Goal: Task Accomplishment & Management: Use online tool/utility

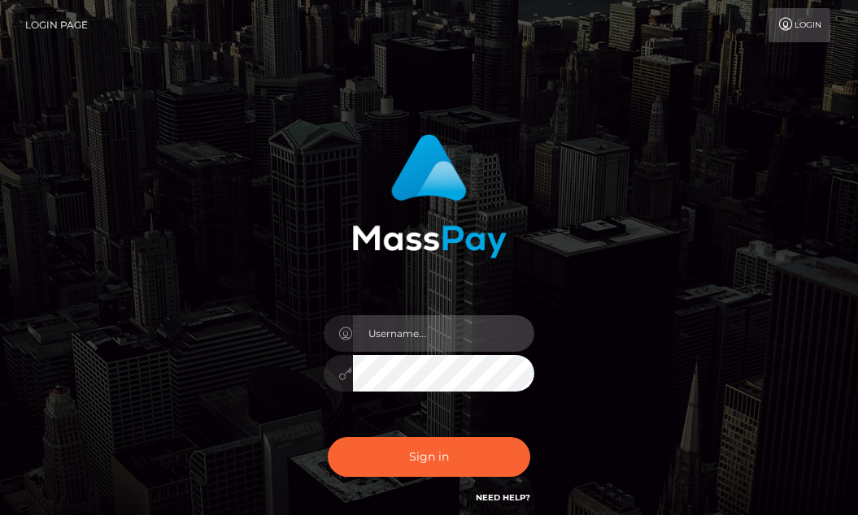
type input "aluasupport"
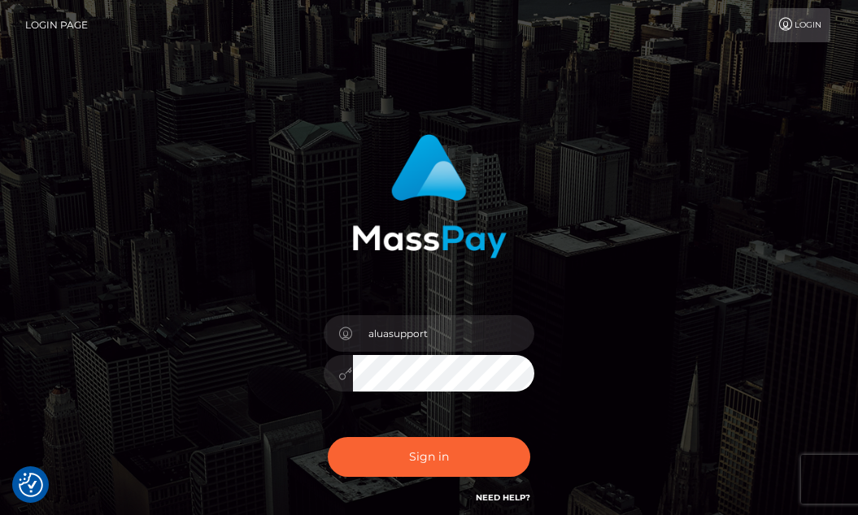
click at [565, 385] on div "aluasupport Sign in" at bounding box center [429, 320] width 354 height 397
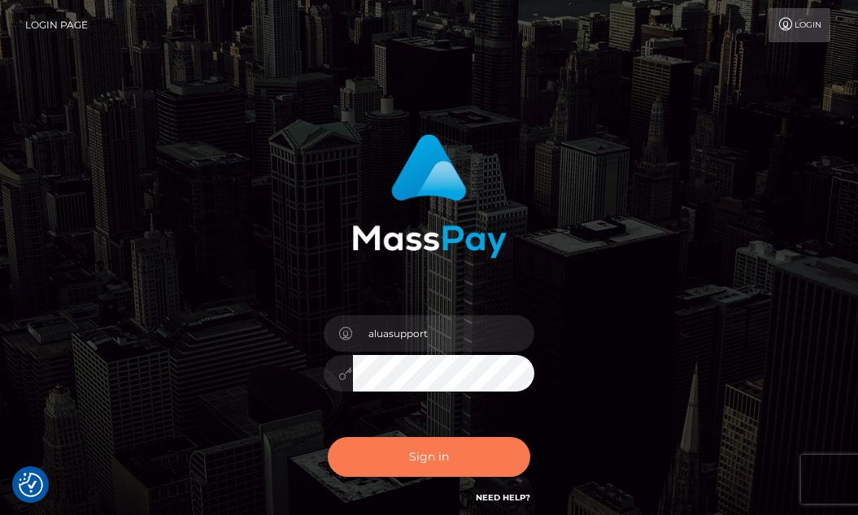
click at [349, 458] on button "Sign in" at bounding box center [429, 457] width 203 height 40
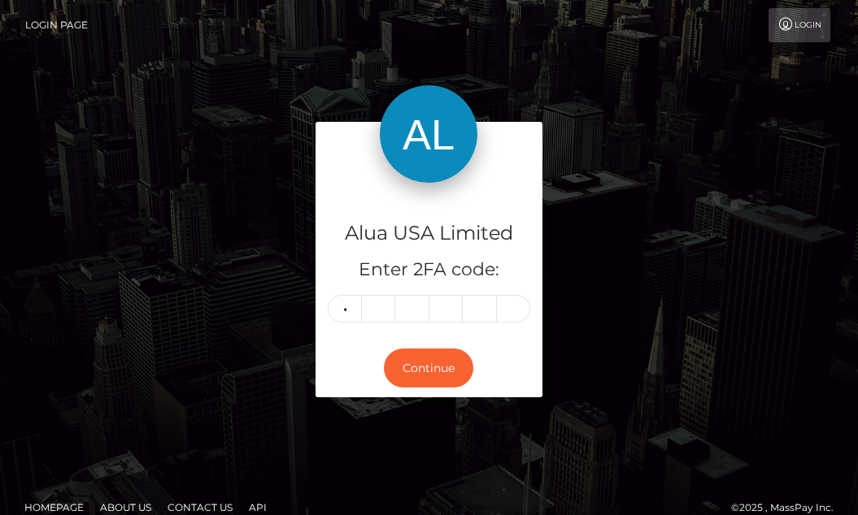
type input "0"
type input "5"
type input "4"
type input "5"
type input "4"
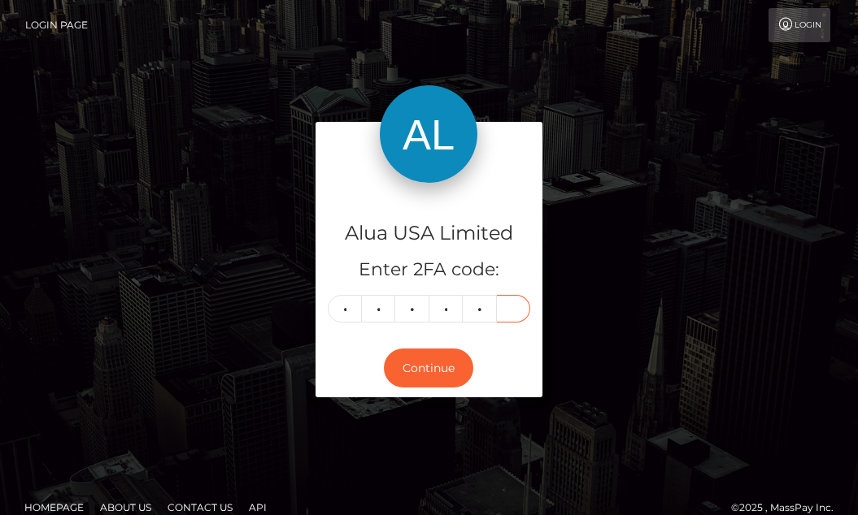
type input "9"
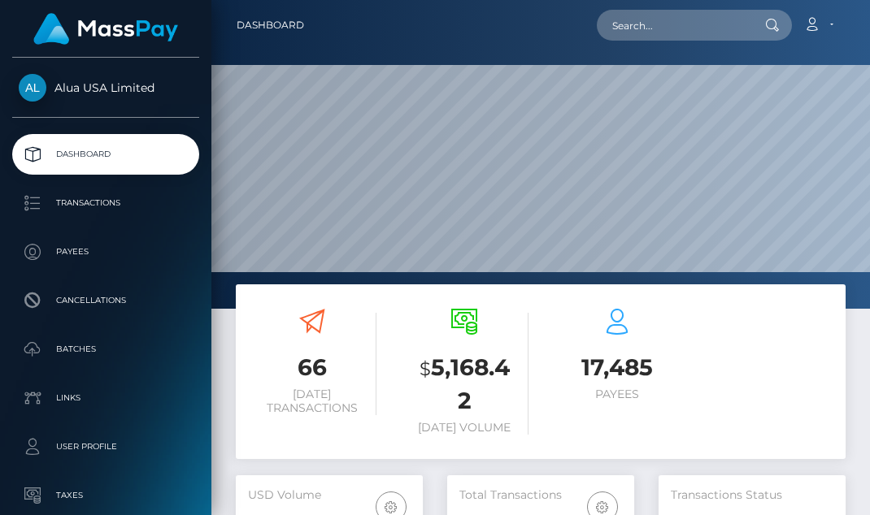
scroll to position [316, 187]
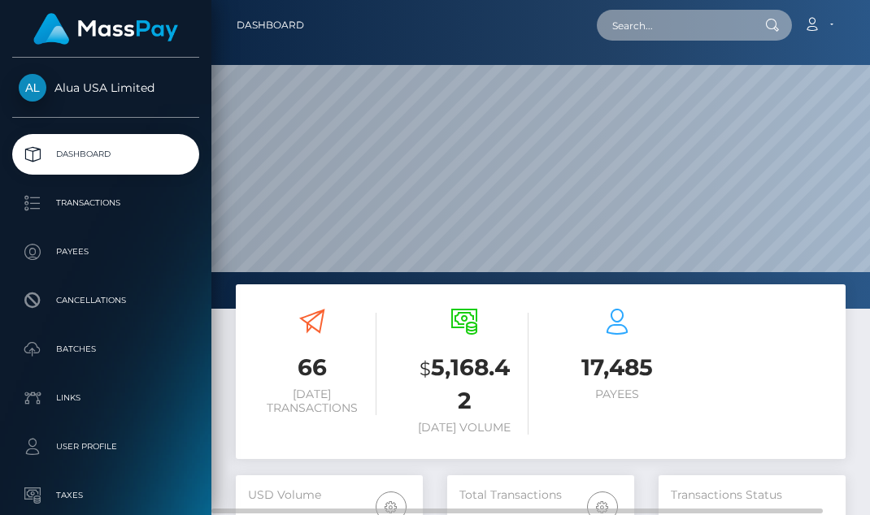
click at [645, 28] on input "text" at bounding box center [673, 25] width 153 height 31
paste input "6129d09755f3692cab299f49"
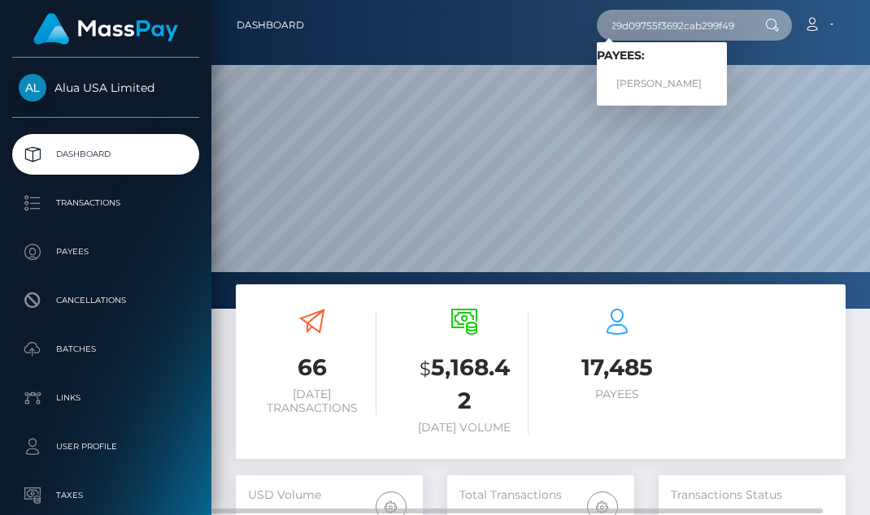
type input "6129d09755f3692cab299f49"
click at [774, 18] on div at bounding box center [770, 25] width 42 height 31
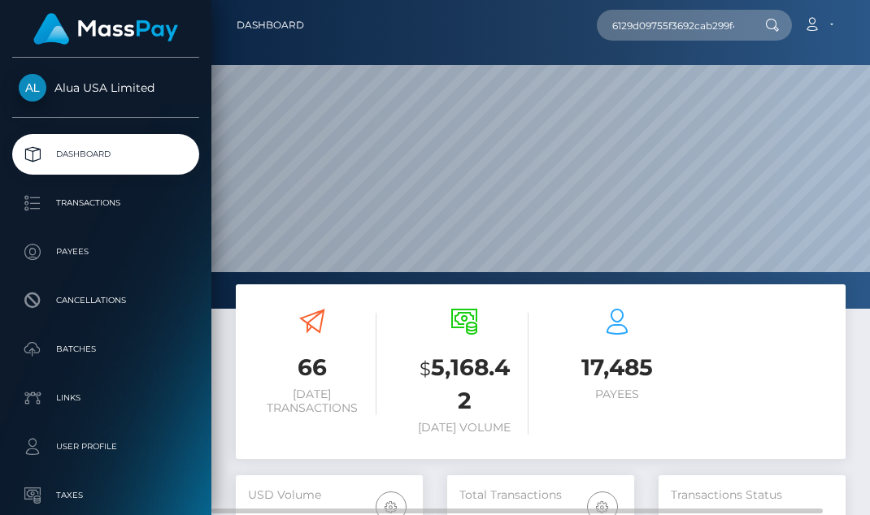
click at [768, 23] on icon at bounding box center [772, 25] width 14 height 13
click at [688, 26] on input "6129d09755f3692cab299f49" at bounding box center [673, 25] width 153 height 31
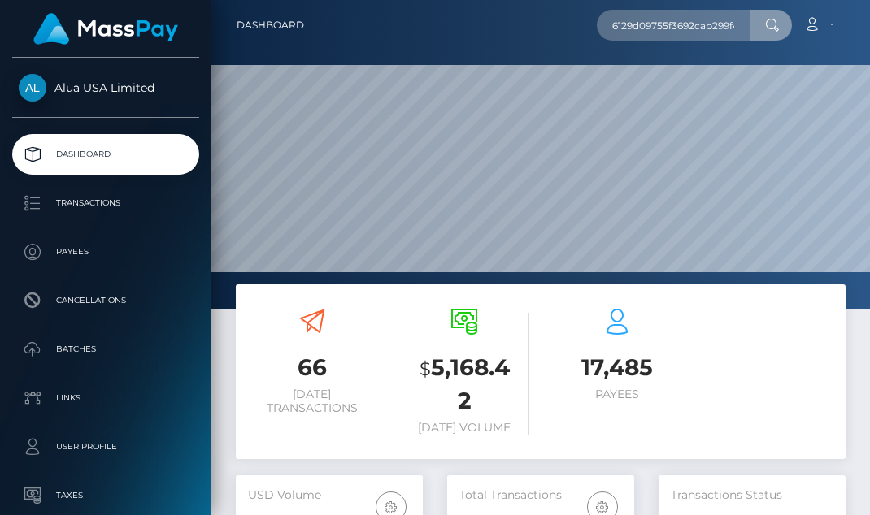
scroll to position [0, 13]
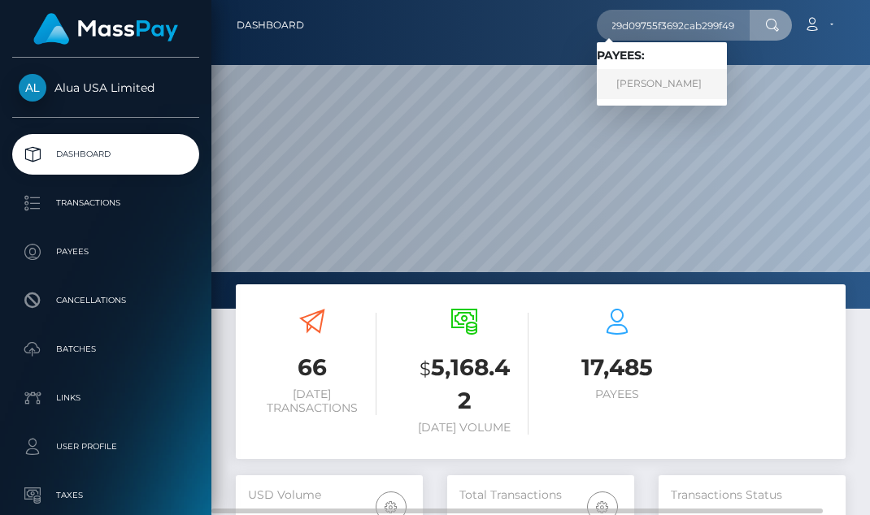
type input "6129d09755f3692cab299f49"
click at [636, 75] on link "JOHN KEVIN AVINION" at bounding box center [662, 84] width 130 height 30
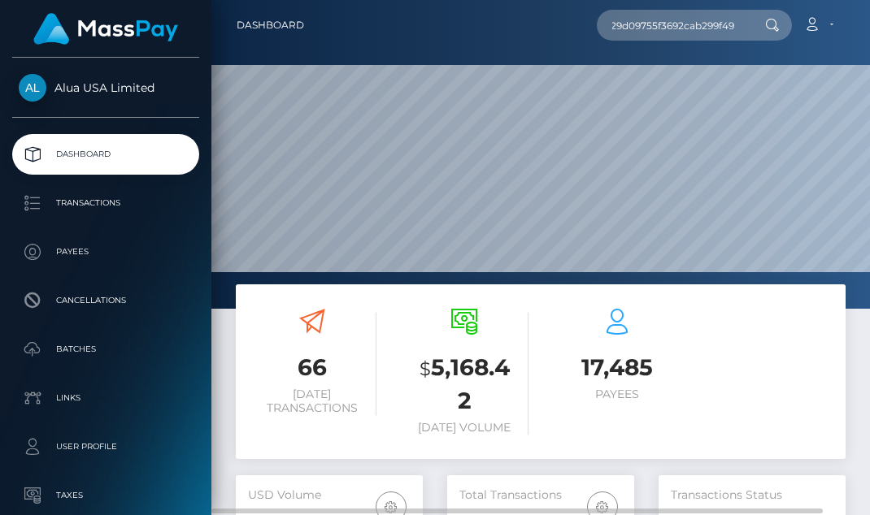
scroll to position [0, 0]
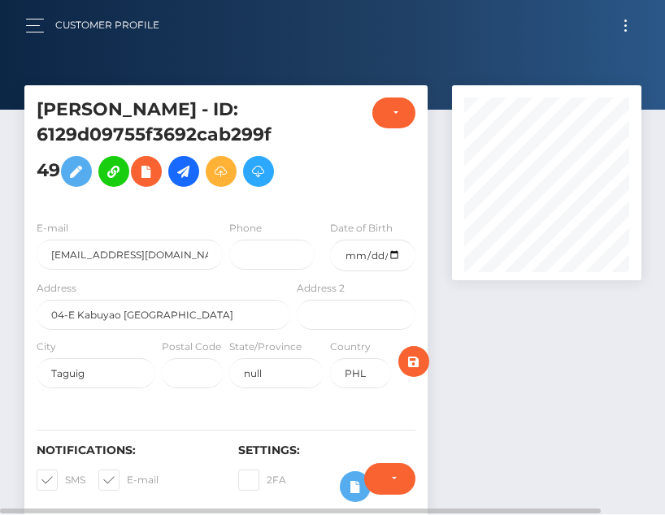
scroll to position [195, 189]
click at [495, 363] on div at bounding box center [546, 309] width 214 height 449
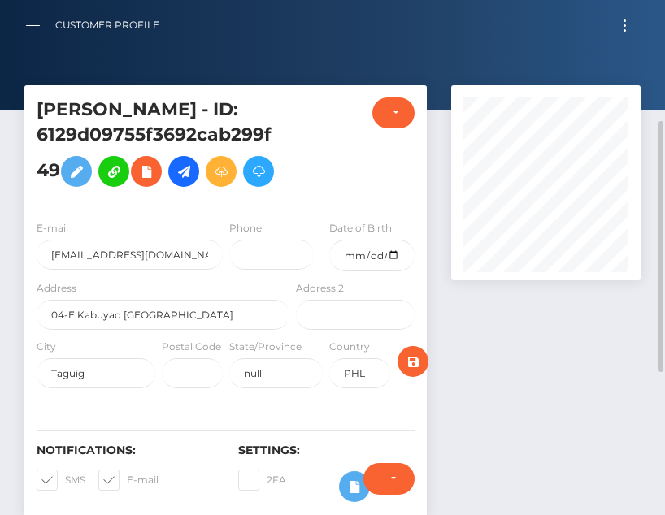
scroll to position [81, 0]
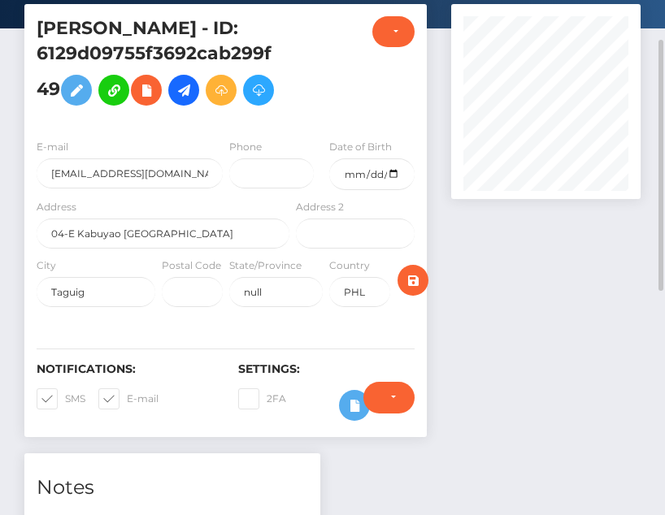
click at [354, 429] on div "Require ID/Selfie Verification Do not require Paid by payee Require ID/Selfie V…" at bounding box center [389, 405] width 76 height 47
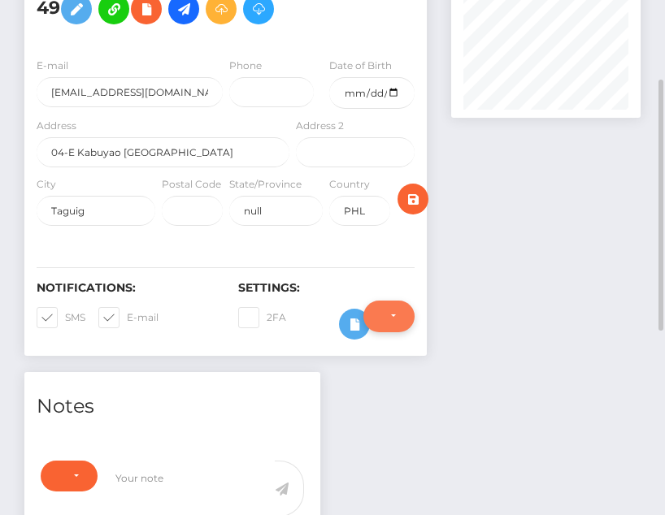
click at [380, 332] on div "Require ID/Selfie Verification" at bounding box center [388, 316] width 51 height 31
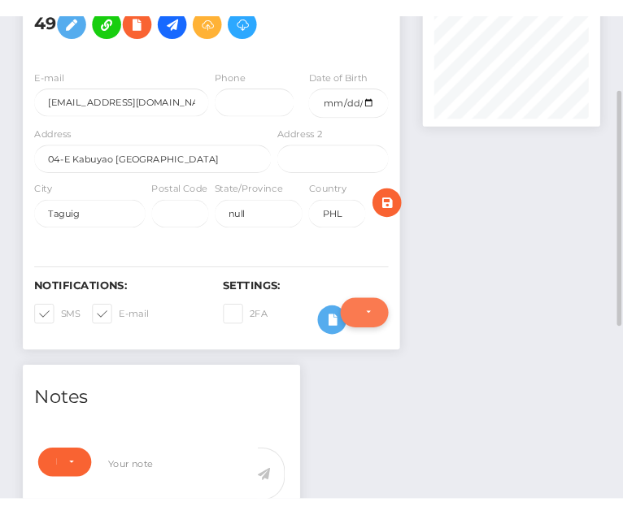
scroll to position [195, 189]
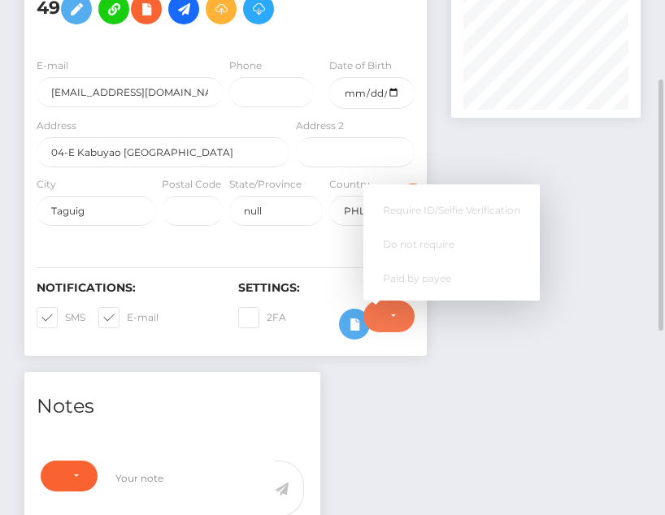
click at [437, 345] on div "JOHN KEVIN AVINION - ID: 6129d09755f3692cab299f49 ACTIVE DEACTIVE" at bounding box center [225, 147] width 427 height 449
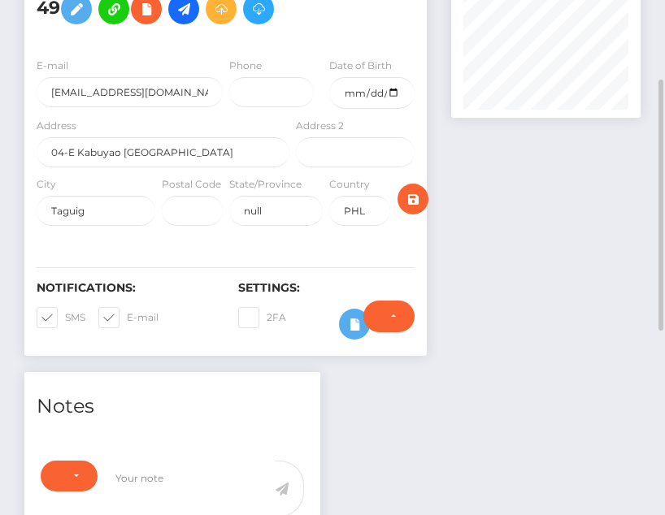
click at [357, 348] on div "Require ID/Selfie Verification Do not require Paid by payee Require ID/Selfie V…" at bounding box center [389, 324] width 76 height 47
click at [351, 348] on div "Require ID/Selfie Verification Do not require Paid by payee Require ID/Selfie V…" at bounding box center [389, 324] width 76 height 47
click at [348, 335] on icon at bounding box center [355, 325] width 20 height 20
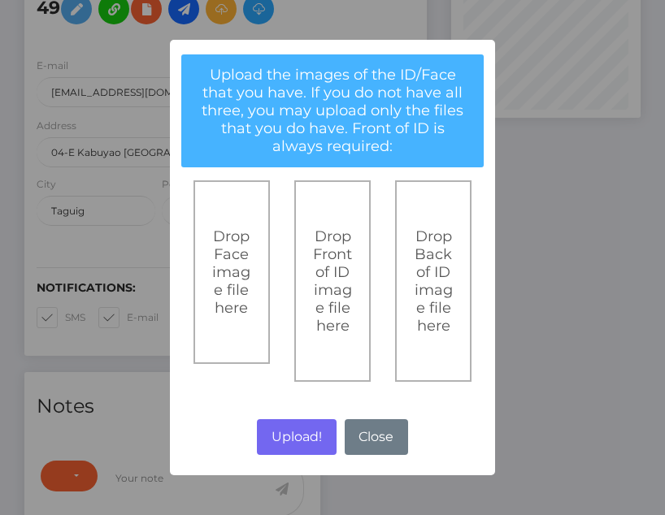
click at [532, 286] on div "× Upload the images of the ID/Face that you have. If you do not have all three,…" at bounding box center [332, 257] width 665 height 515
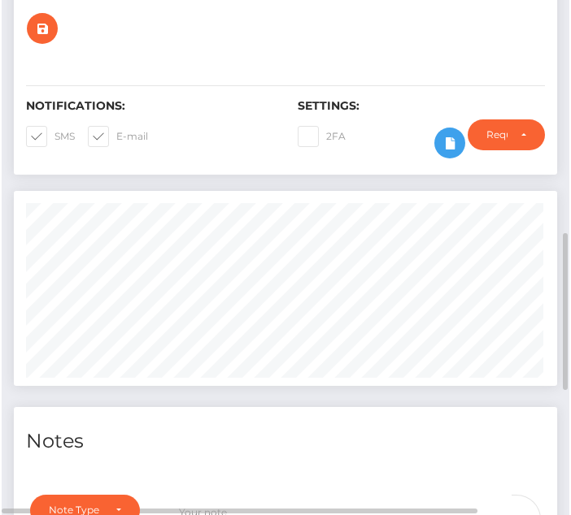
scroll to position [0, 0]
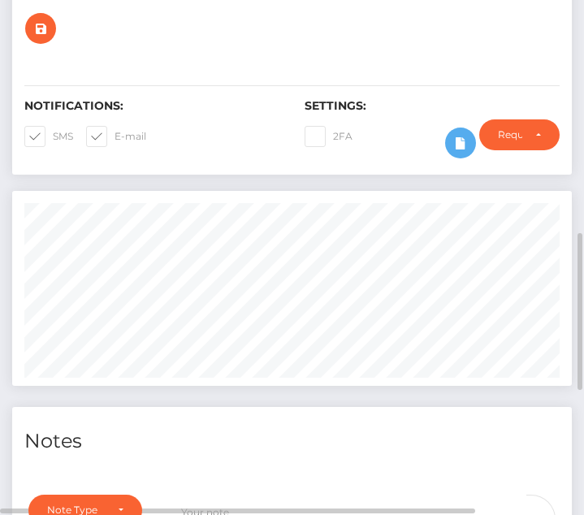
click at [215, 132] on div "Notifications: SMS E-mail" at bounding box center [152, 132] width 280 height 67
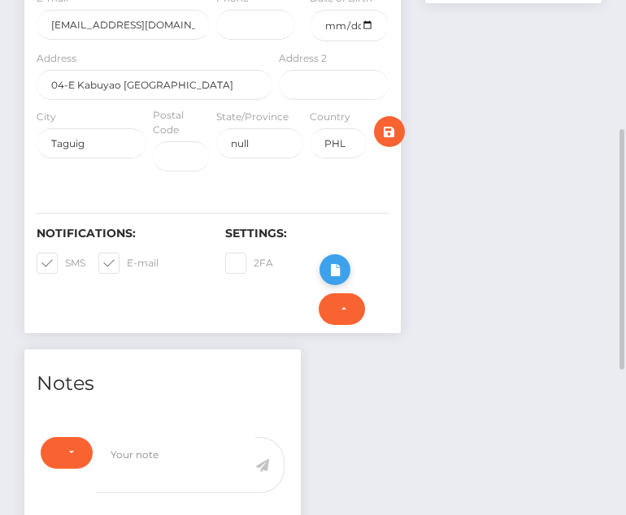
click at [332, 280] on icon at bounding box center [335, 270] width 20 height 20
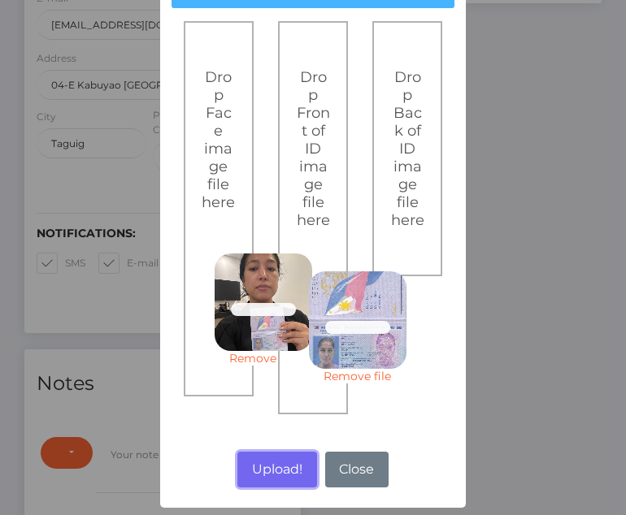
drag, startPoint x: 279, startPoint y: 467, endPoint x: 176, endPoint y: 381, distance: 133.9
click at [279, 467] on button "Upload!" at bounding box center [276, 470] width 79 height 36
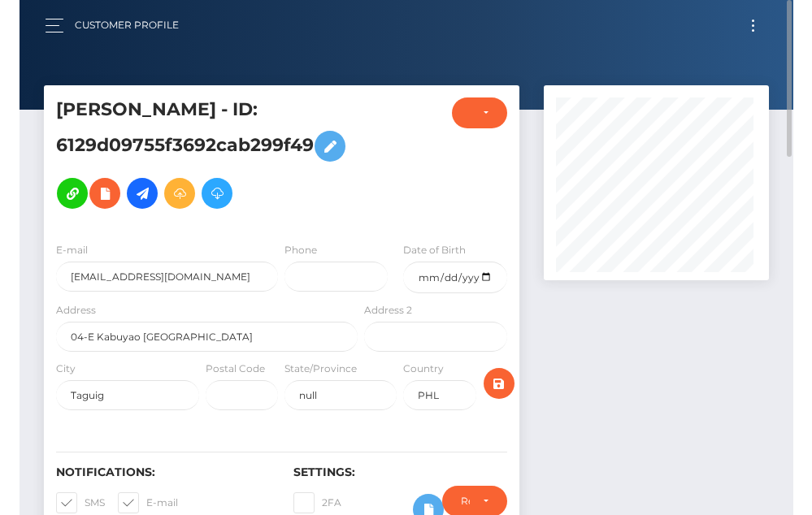
scroll to position [195, 237]
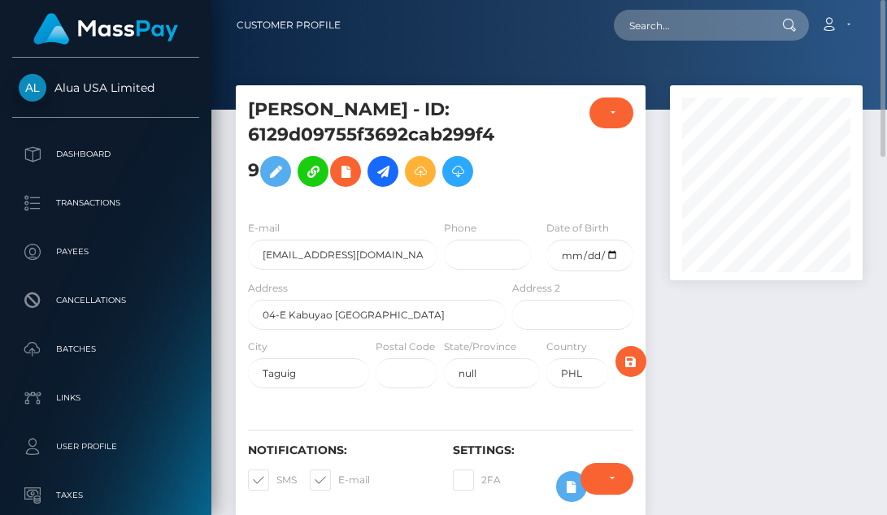
click at [373, 47] on nav "Customer Profile Loading... Loading... Account" at bounding box center [548, 25] width 675 height 50
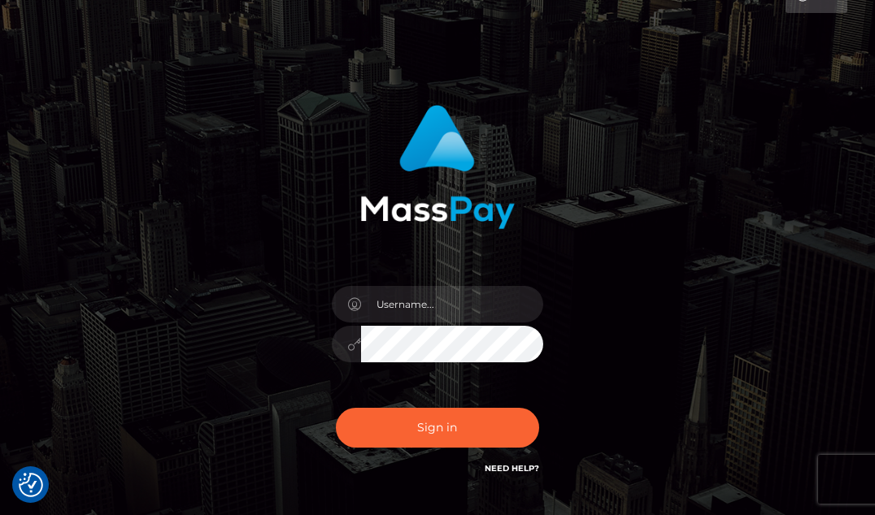
scroll to position [142, 0]
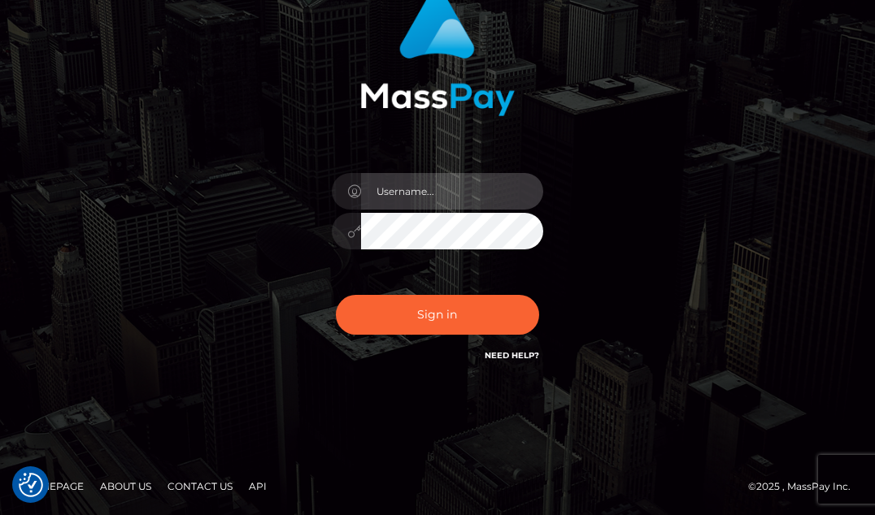
type input "aluasupport"
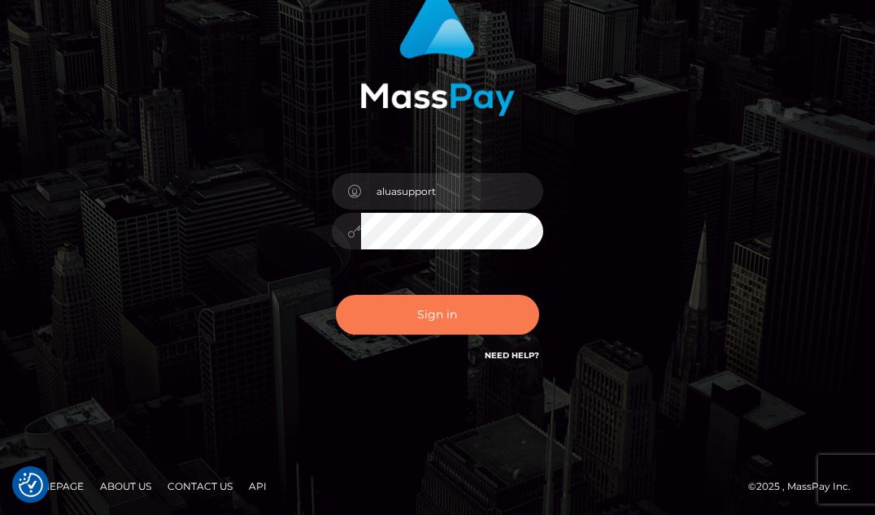
click at [425, 323] on button "Sign in" at bounding box center [437, 315] width 203 height 40
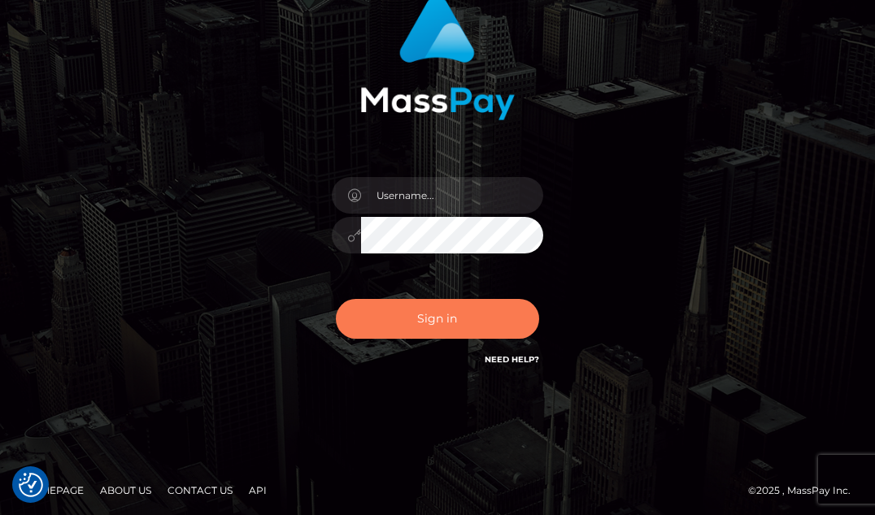
scroll to position [142, 0]
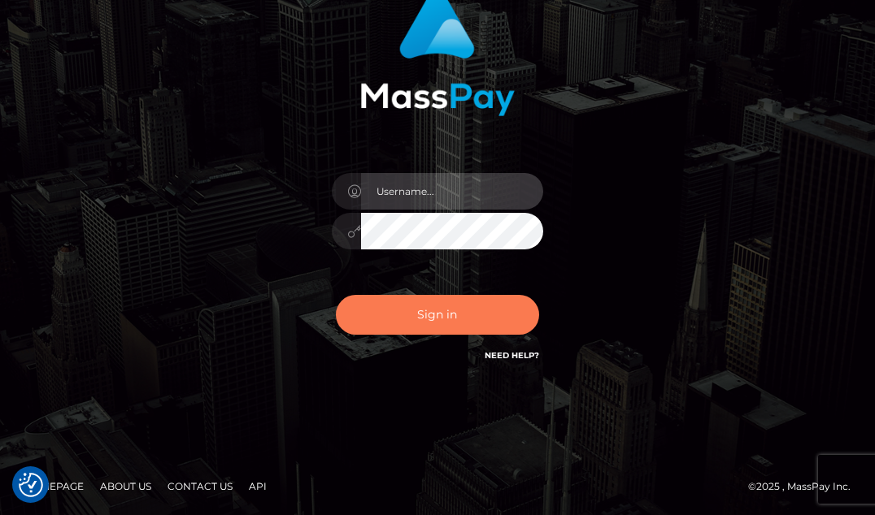
type input "aluasupport"
click at [452, 310] on button "Sign in" at bounding box center [437, 315] width 203 height 40
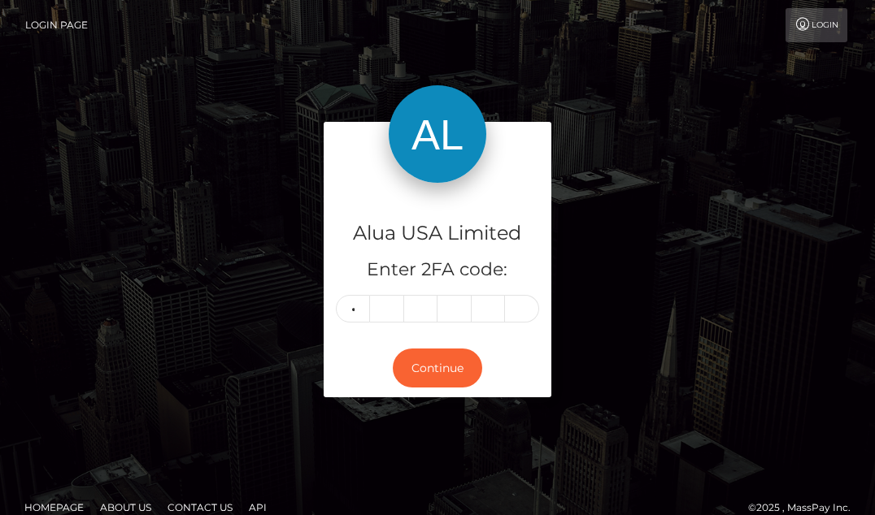
type input "6"
type input "8"
type input "9"
type input "3"
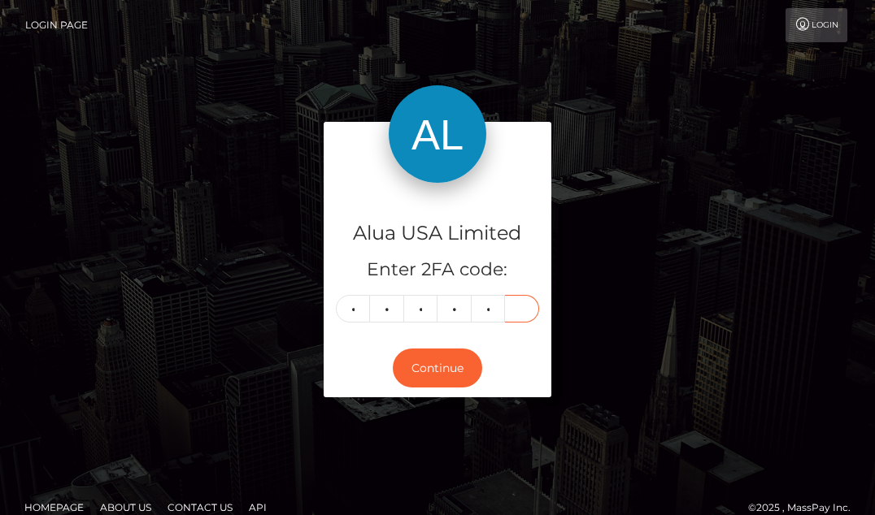
type input "5"
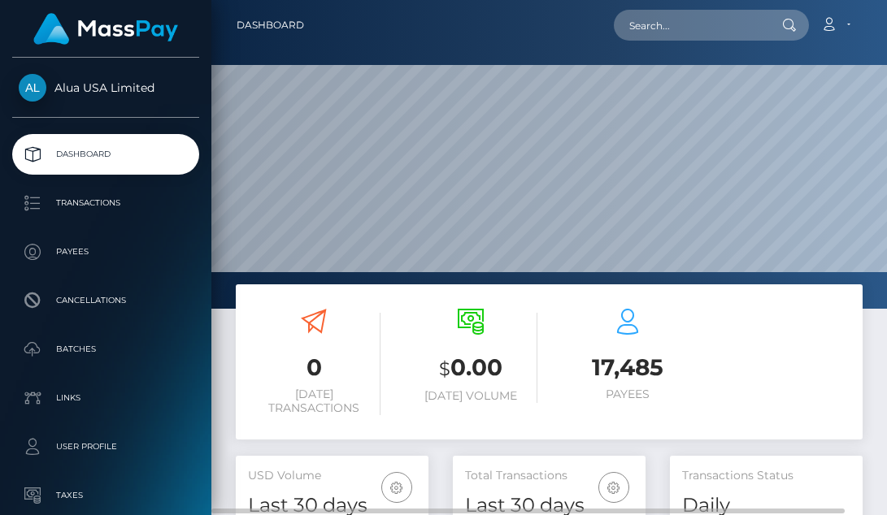
scroll to position [316, 193]
click at [467, 7] on nav "Dashboard Loading... Loading... Account Edit Profile" at bounding box center [548, 25] width 675 height 50
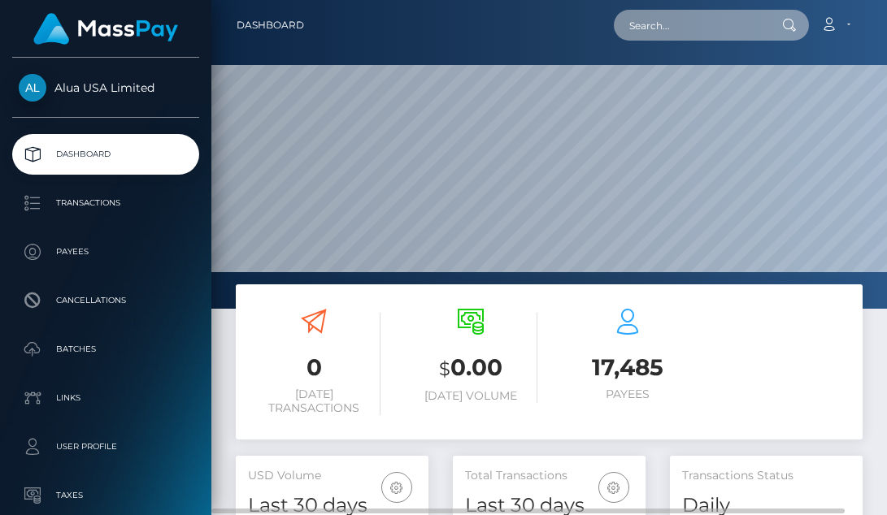
click at [654, 23] on input "text" at bounding box center [690, 25] width 153 height 31
paste input "668b8d71150611ebea00b4f0"
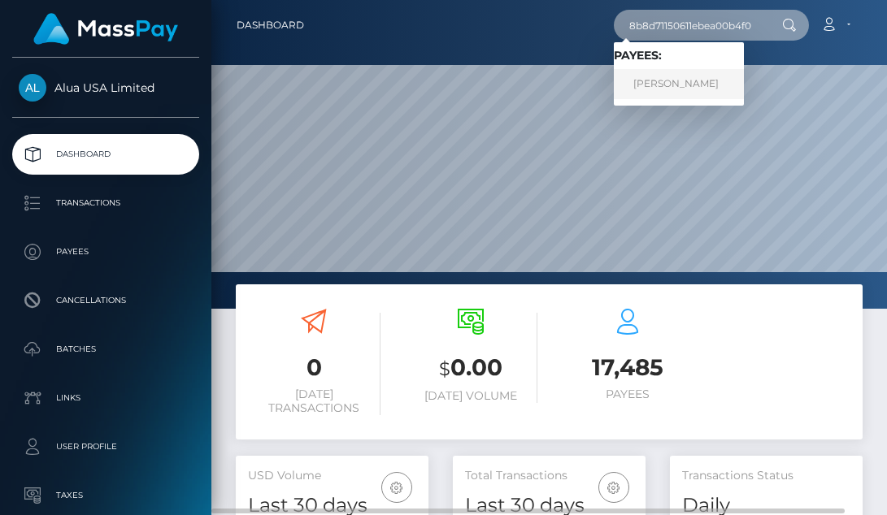
type input "668b8d71150611ebea00b4f0"
click at [693, 86] on link "[PERSON_NAME]" at bounding box center [679, 84] width 130 height 30
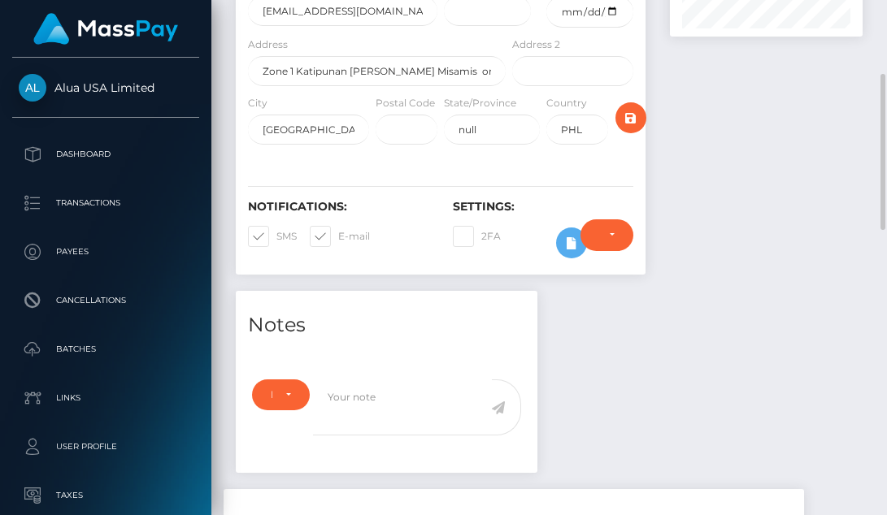
scroll to position [195, 193]
click at [572, 243] on div "Require ID/Selfie Verification Do not require Paid by payee Require ID/Selfie V…" at bounding box center [606, 242] width 76 height 47
click at [725, 191] on div at bounding box center [766, 66] width 217 height 449
click at [573, 249] on div "Require ID/Selfie Verification Do not require Paid by payee Require ID/Selfie V…" at bounding box center [606, 242] width 76 height 47
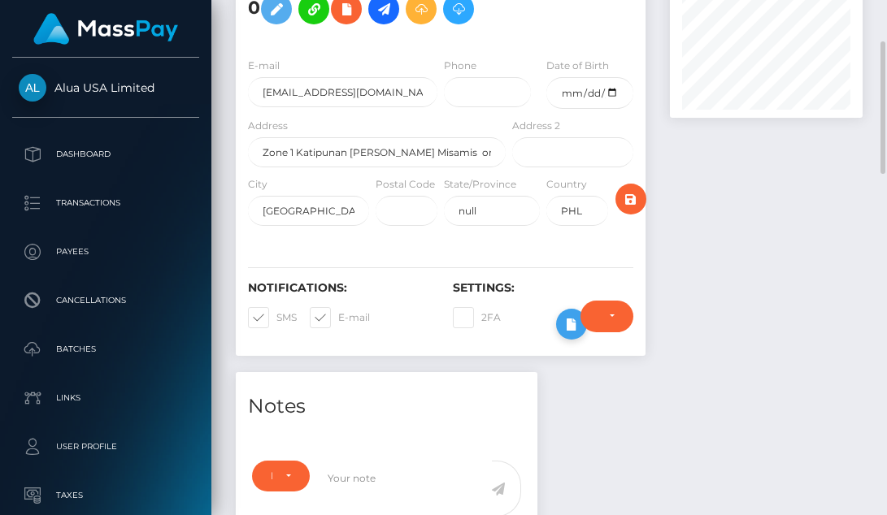
click at [567, 324] on icon at bounding box center [572, 325] width 20 height 20
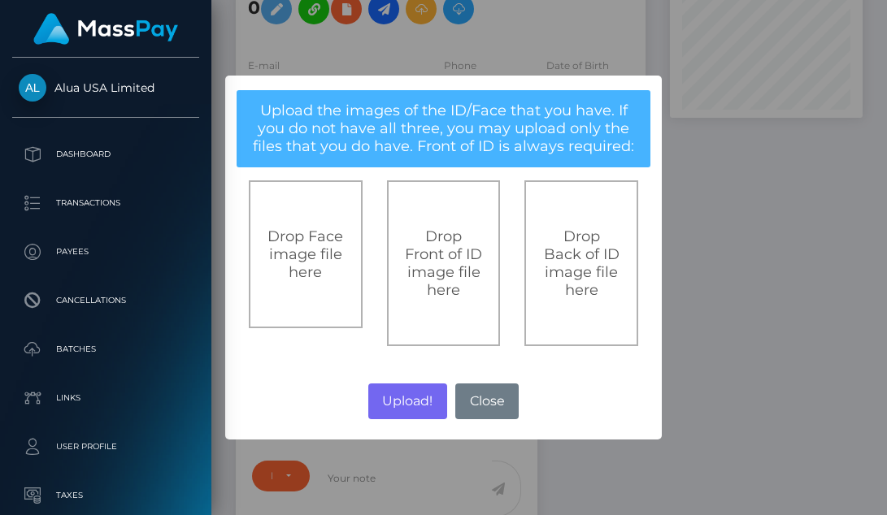
click at [719, 239] on div "× Upload the images of the ID/Face that you have. If you do not have all three,…" at bounding box center [443, 257] width 887 height 515
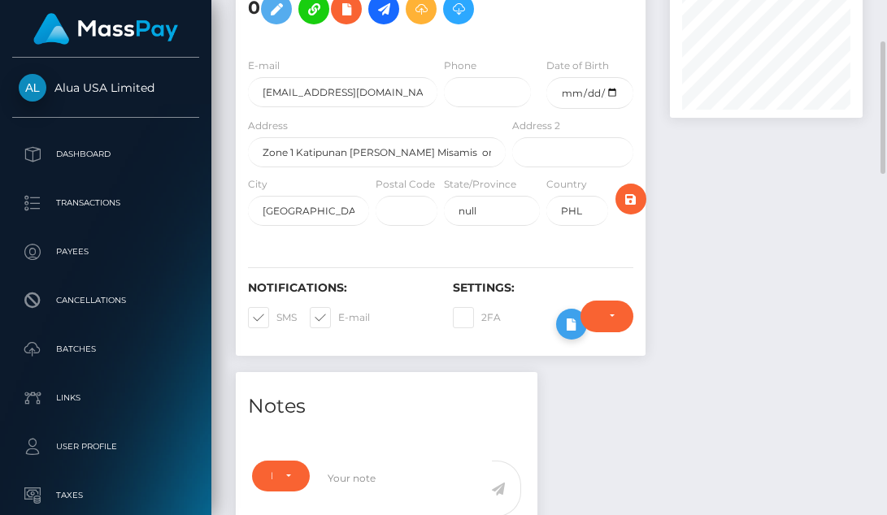
click at [565, 328] on icon at bounding box center [572, 325] width 20 height 20
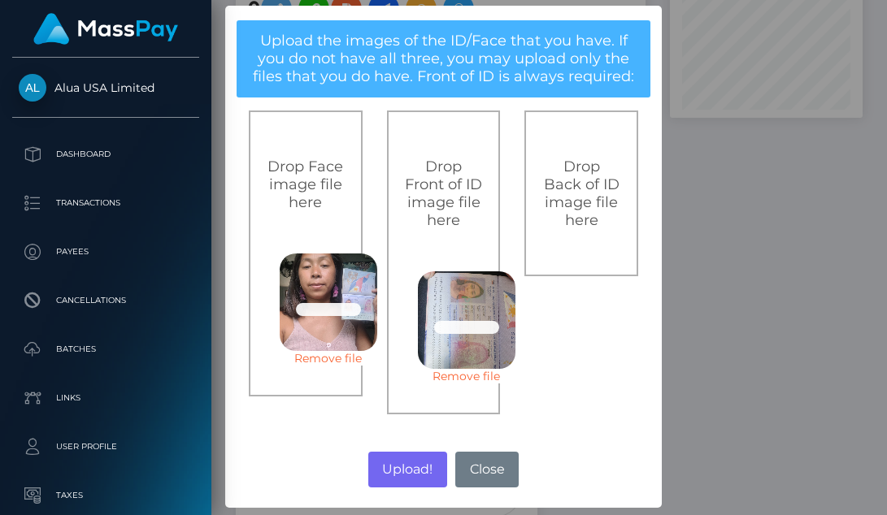
scroll to position [20, 0]
click at [402, 468] on button "Upload!" at bounding box center [407, 470] width 79 height 36
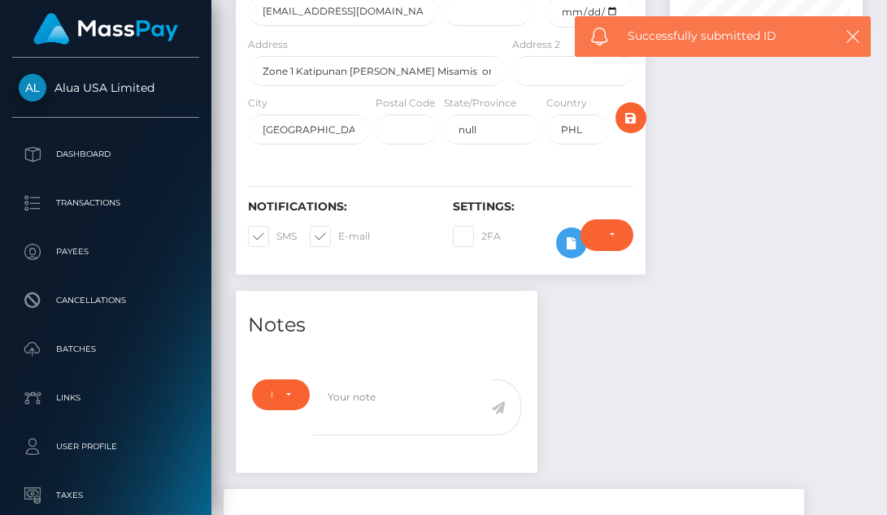
scroll to position [0, 0]
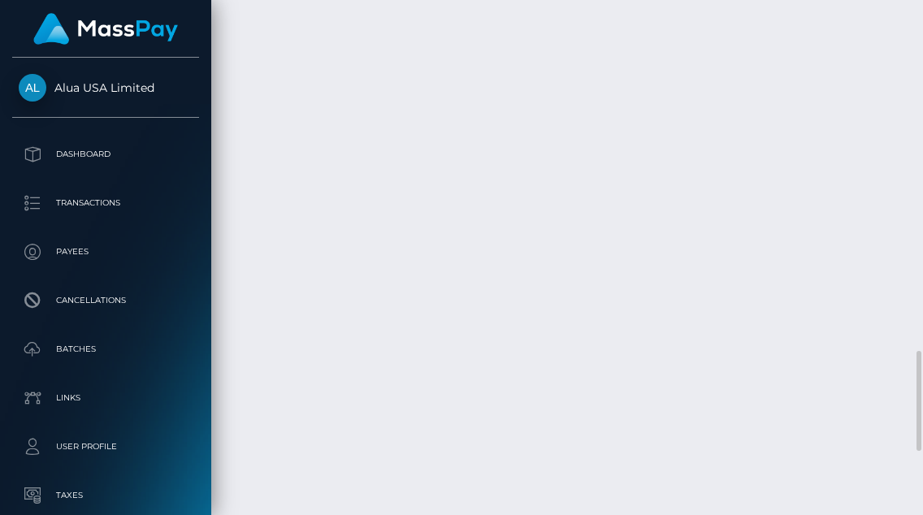
scroll to position [195, 205]
